Goal: Information Seeking & Learning: Find specific fact

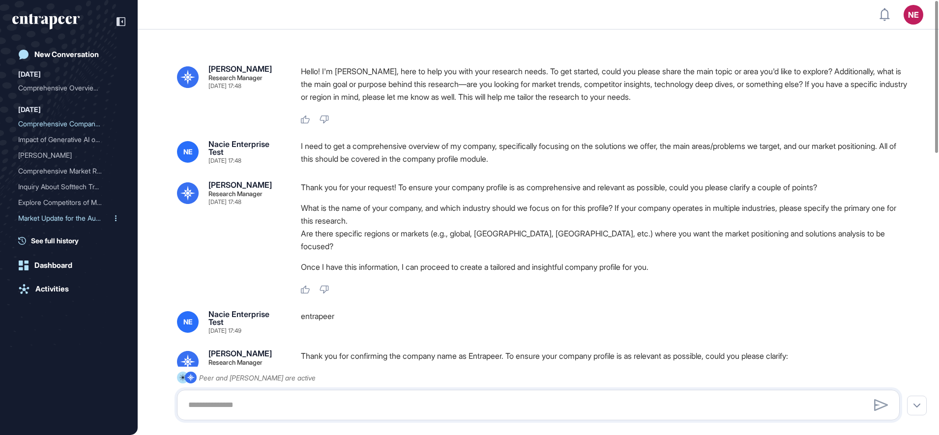
click at [56, 221] on div "Market Update for the Aut..." at bounding box center [64, 218] width 93 height 16
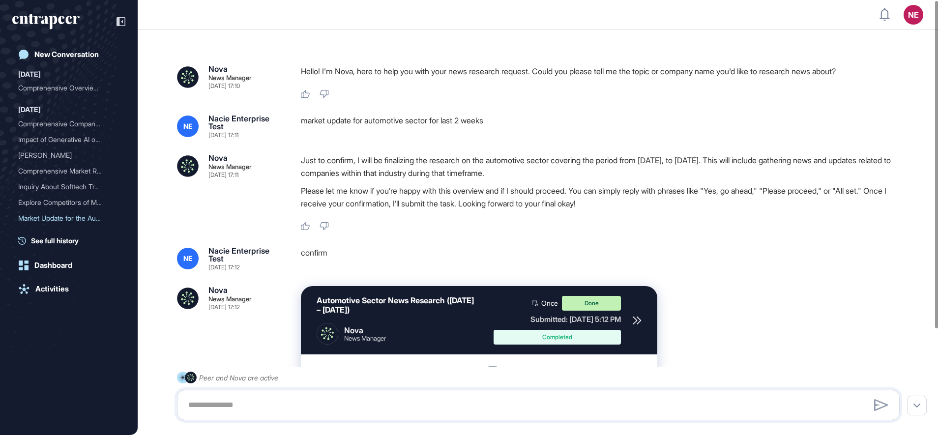
click at [369, 126] on div "market update for automotive sector for last 2 weeks" at bounding box center [604, 127] width 607 height 24
copy div "market update for automotive sector for last 2 weeks"
click at [301, 254] on div "confirm" at bounding box center [604, 259] width 607 height 24
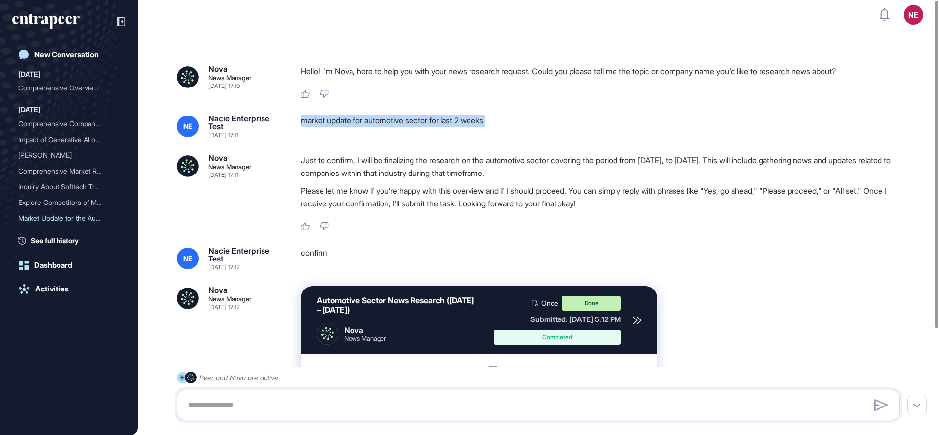
click at [301, 254] on div "confirm" at bounding box center [604, 259] width 607 height 24
copy div "market update for automotive sector for last 2 weeks"
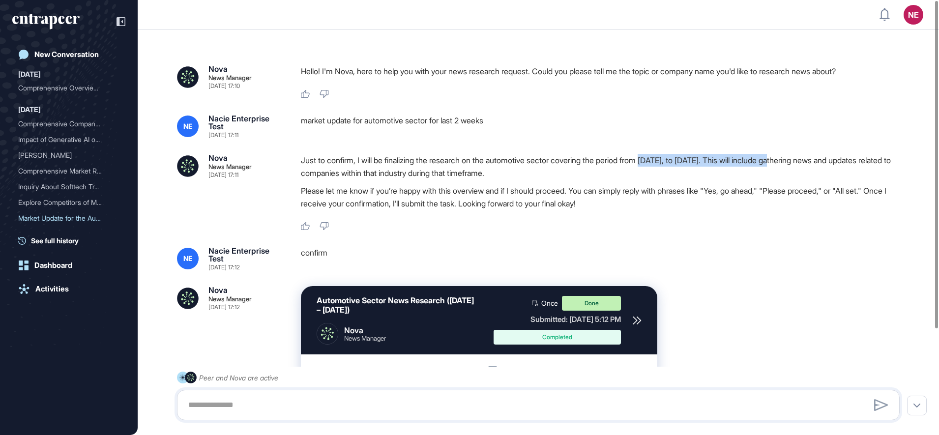
drag, startPoint x: 664, startPoint y: 160, endPoint x: 812, endPoint y: 166, distance: 148.1
click at [812, 166] on p "Just to confirm, I will be finalizing the research on the automotive sector cov…" at bounding box center [604, 167] width 607 height 26
copy p "[DATE], to [DATE]."
